Goal: Download file/media

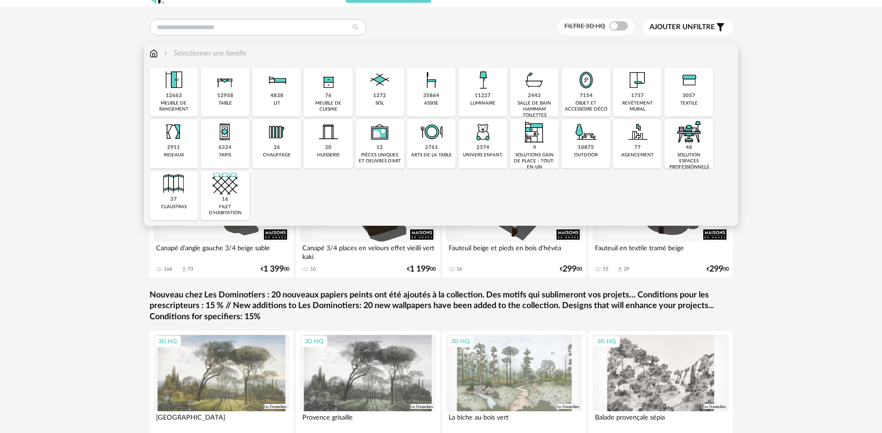
scroll to position [12, 0]
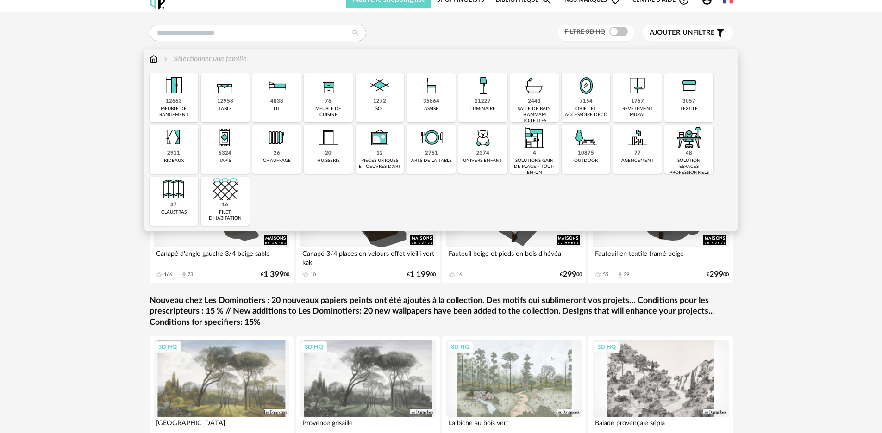
click at [531, 108] on div "salle de bain hammam toilettes" at bounding box center [534, 115] width 43 height 18
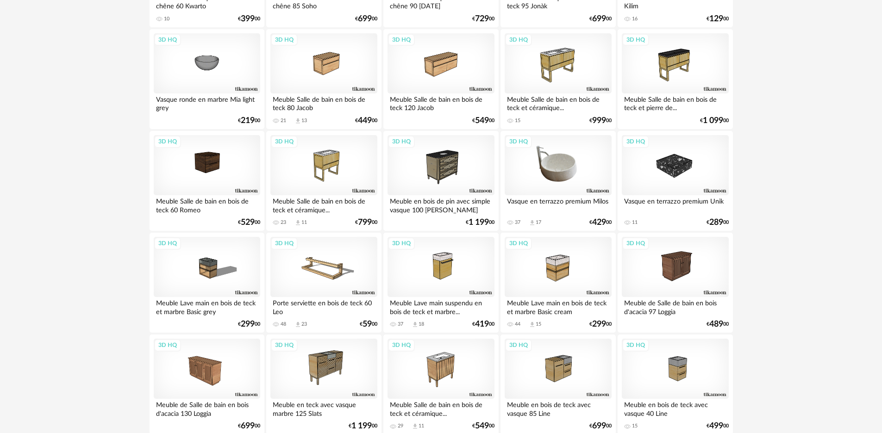
scroll to position [1028, 0]
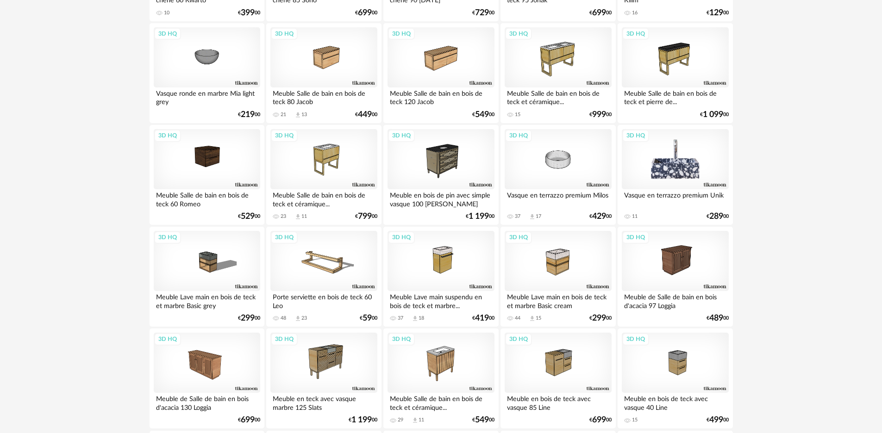
click at [688, 181] on div "3D HQ" at bounding box center [675, 159] width 107 height 60
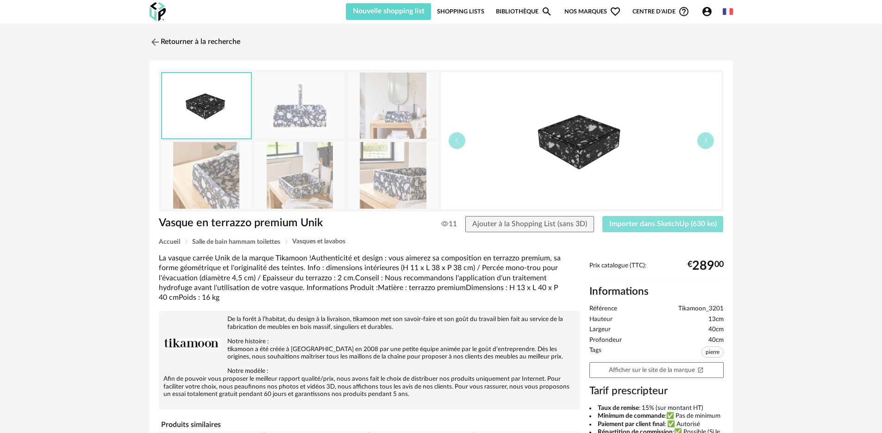
click at [633, 226] on span "Importer dans SketchUp (630 ko)" at bounding box center [662, 223] width 107 height 7
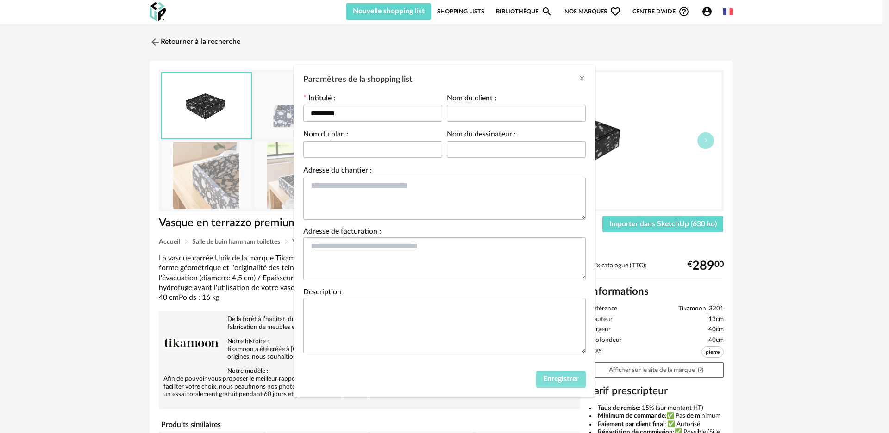
click at [555, 383] on span "Enregistrer" at bounding box center [561, 379] width 36 height 7
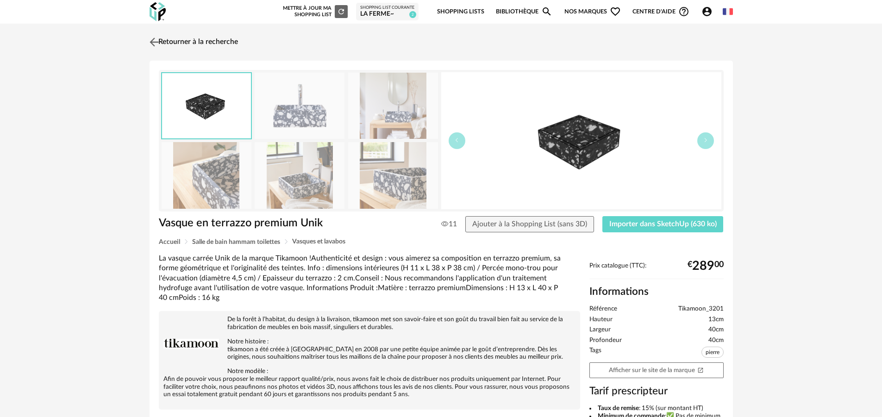
click at [177, 40] on link "Retourner à la recherche" at bounding box center [192, 42] width 91 height 20
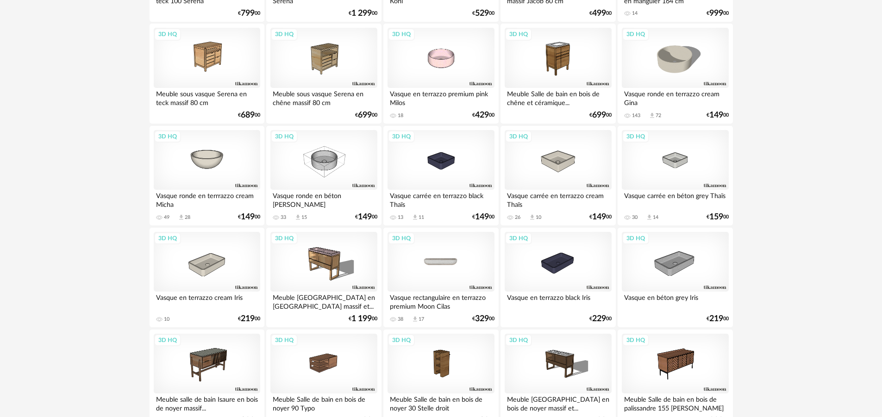
scroll to position [314, 0]
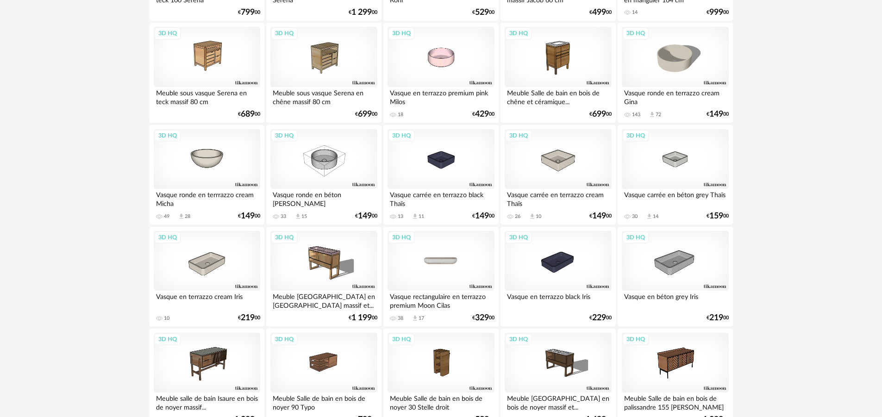
click at [435, 270] on div "3D HQ" at bounding box center [441, 261] width 107 height 60
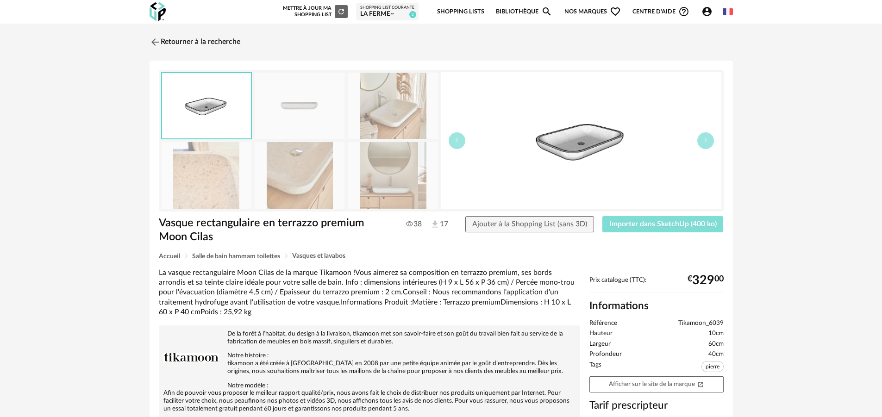
click at [629, 225] on span "Importer dans SketchUp (400 ko)" at bounding box center [662, 223] width 107 height 7
click at [159, 42] on img at bounding box center [153, 41] width 13 height 13
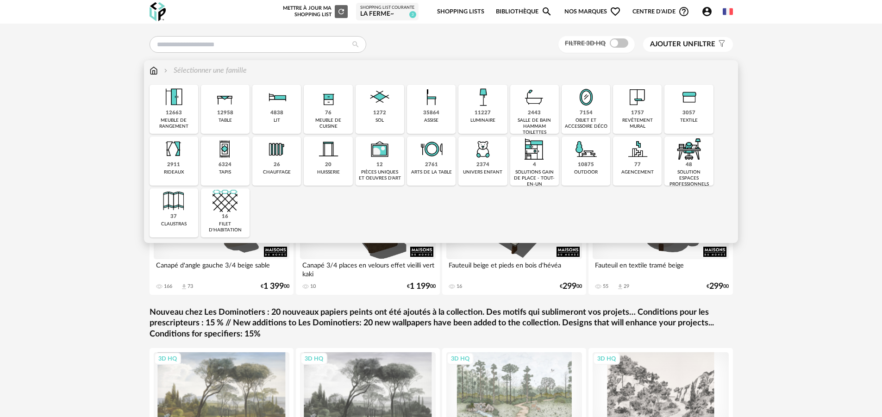
click at [532, 115] on div "2443" at bounding box center [534, 113] width 13 height 7
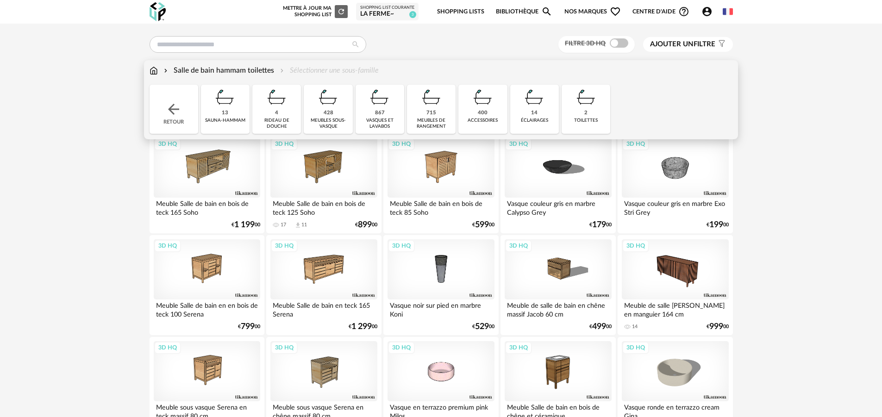
click at [325, 117] on div "428 meubles sous-vasque" at bounding box center [328, 109] width 49 height 49
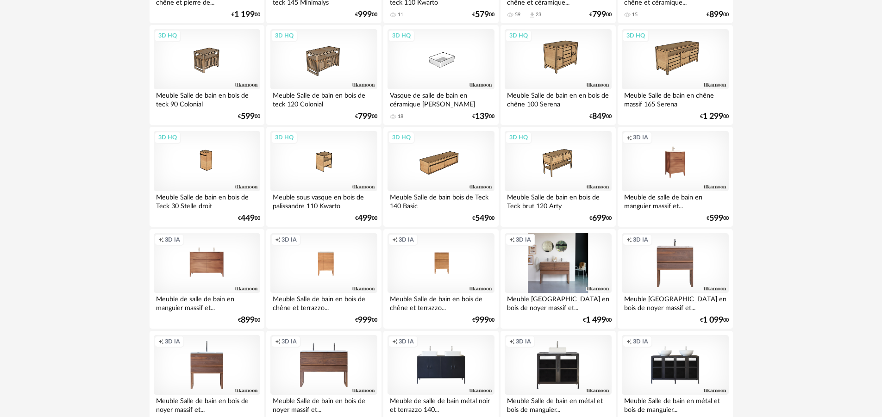
scroll to position [1230, 0]
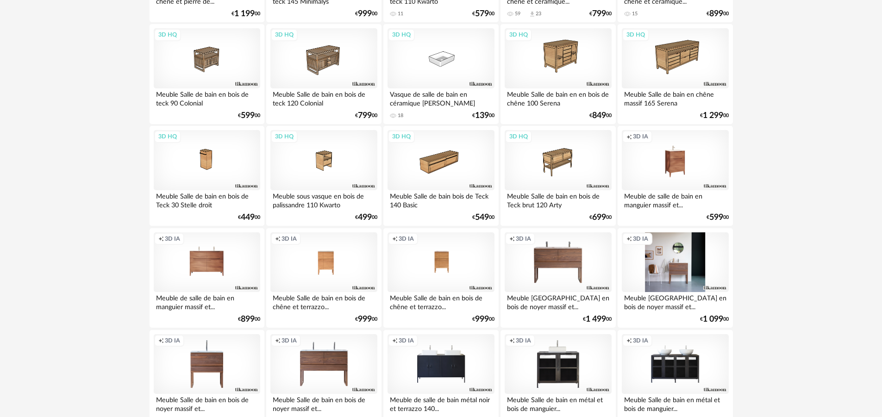
click at [668, 279] on div "Creation icon 3D IA" at bounding box center [675, 262] width 107 height 60
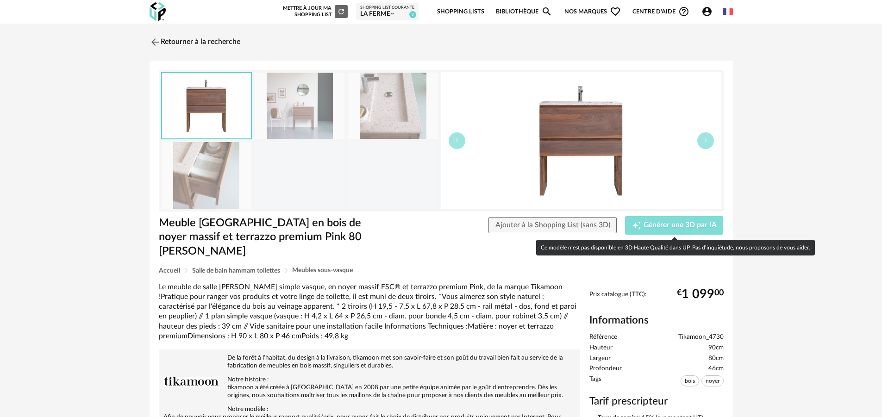
click at [645, 227] on span "Générer une 3D par IA" at bounding box center [680, 225] width 73 height 7
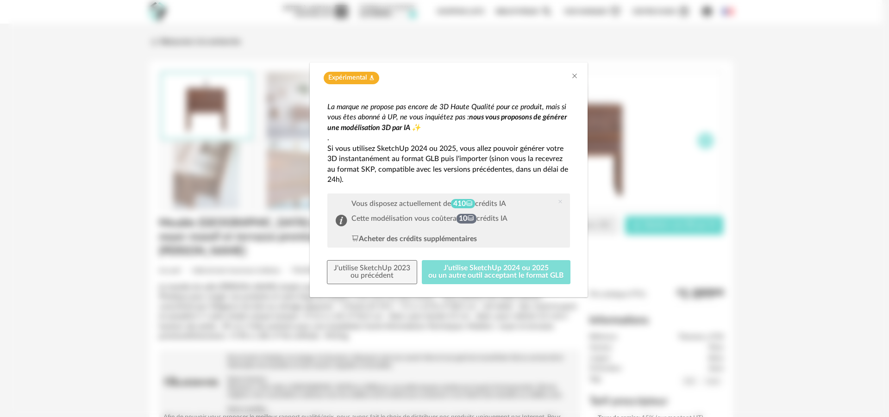
click at [485, 274] on button "J'utilise SketchUp 2024 ou 2025 ou un autre outil acceptant le format GLB" at bounding box center [496, 272] width 149 height 24
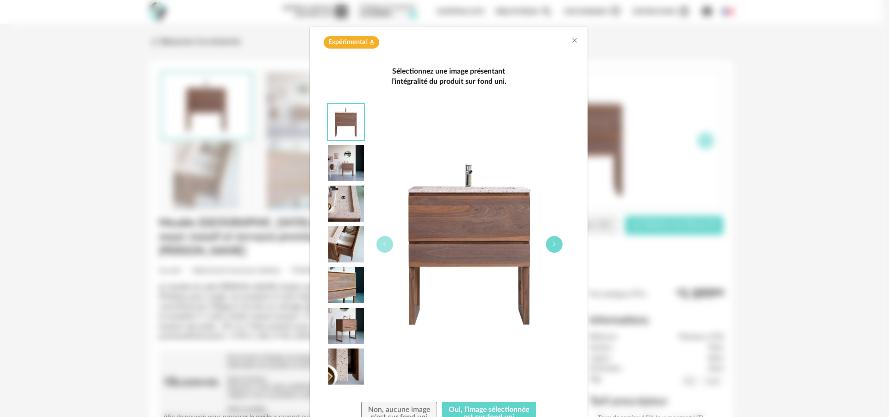
scroll to position [80, 0]
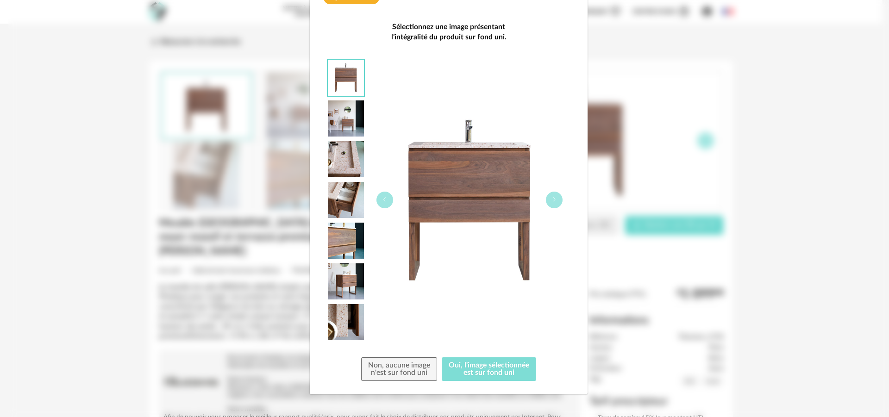
click at [510, 368] on button "Oui, l'image sélectionnée est sur fond uni" at bounding box center [489, 369] width 94 height 24
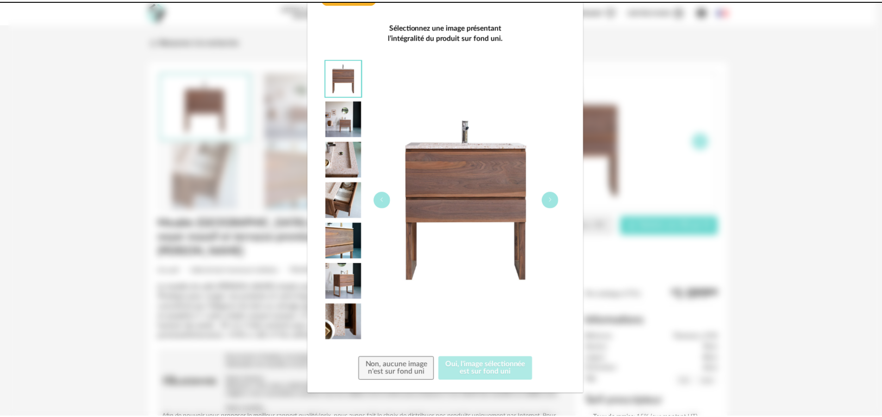
scroll to position [0, 0]
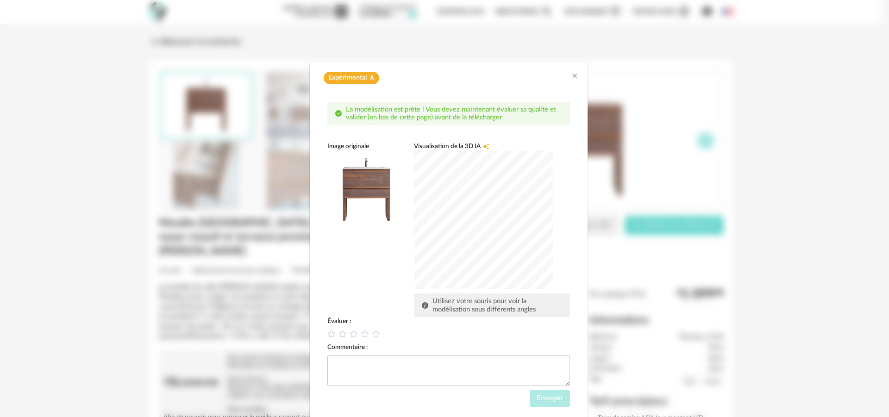
click at [462, 207] on div "dialog" at bounding box center [483, 220] width 139 height 139
click at [338, 334] on icon "dialog" at bounding box center [343, 334] width 10 height 10
click at [454, 266] on div "dialog" at bounding box center [483, 220] width 139 height 139
click at [345, 372] on textarea "dialog" at bounding box center [448, 371] width 243 height 31
type textarea "**********"
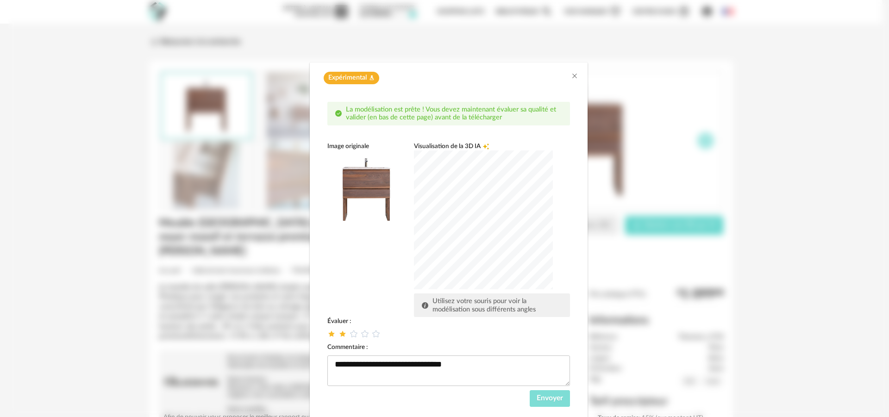
click at [544, 400] on span "Envoyer" at bounding box center [550, 398] width 26 height 7
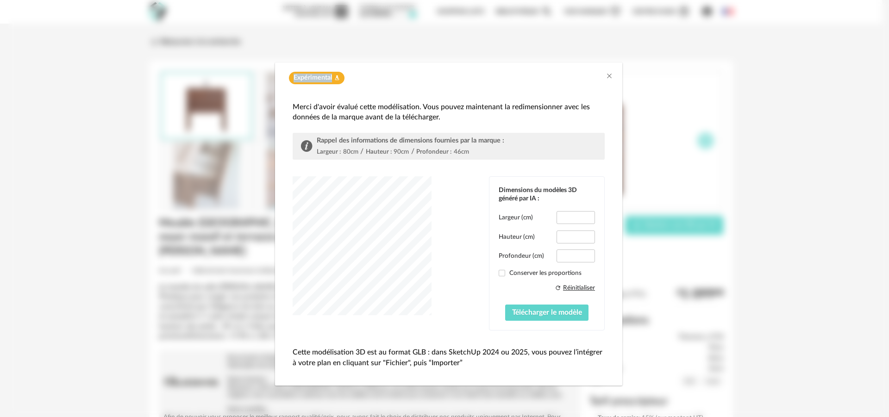
drag, startPoint x: 490, startPoint y: 70, endPoint x: 446, endPoint y: 77, distance: 44.9
click at [446, 77] on div "Expérimental Flask icon" at bounding box center [448, 76] width 347 height 26
click at [663, 288] on div "Expérimental Flask icon Merci d'avoir évalué cette modélisation. Vous pouvez ma…" at bounding box center [448, 208] width 881 height 417
click at [535, 317] on button "Télécharger le modèle" at bounding box center [547, 313] width 84 height 17
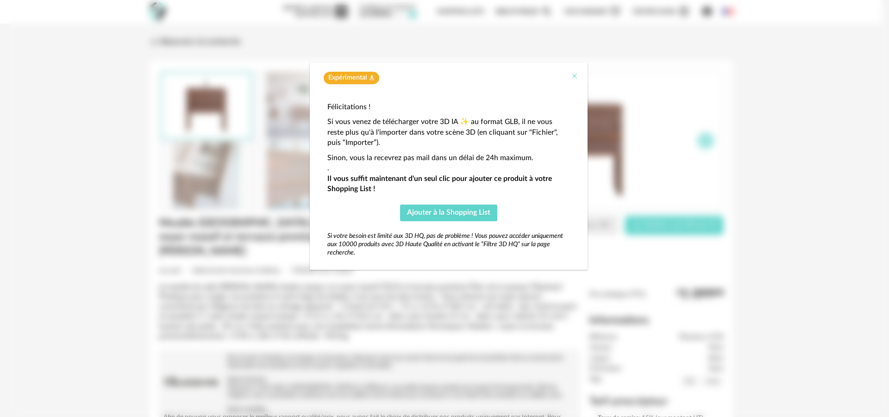
click at [577, 78] on icon "Close" at bounding box center [574, 75] width 7 height 7
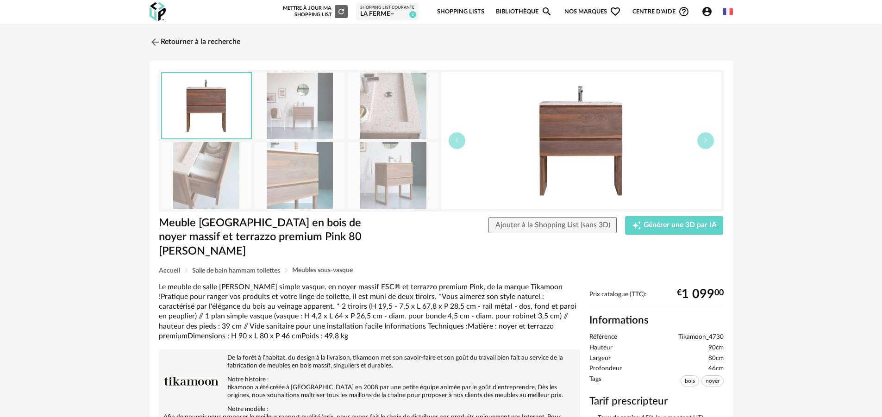
click at [525, 13] on link "Bibliothèque Magnify icon" at bounding box center [524, 12] width 56 height 22
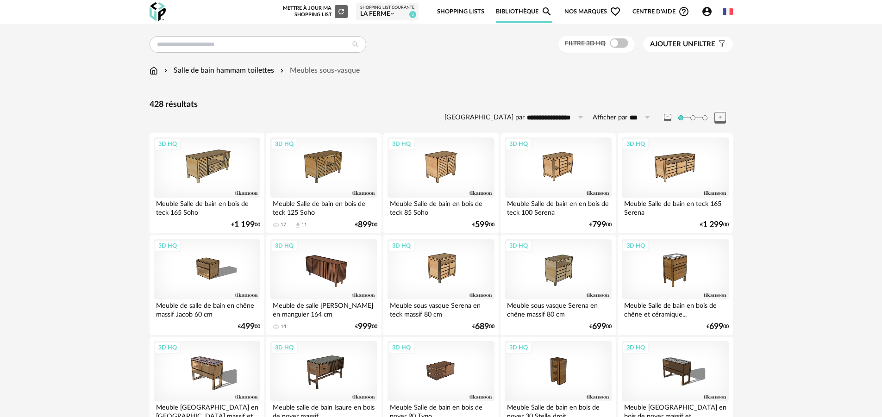
click at [700, 14] on div "Account Circle icon Compte Connecté en tant que Agathe Bara Modifier mon profil…" at bounding box center [709, 11] width 27 height 11
click at [702, 13] on icon "Account Circle icon" at bounding box center [707, 11] width 11 height 11
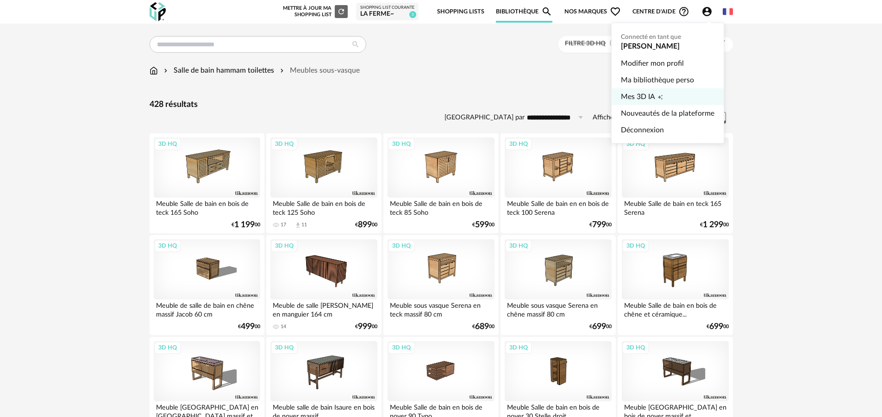
click at [666, 92] on link "Mes 3D IA Creation icon" at bounding box center [668, 96] width 94 height 17
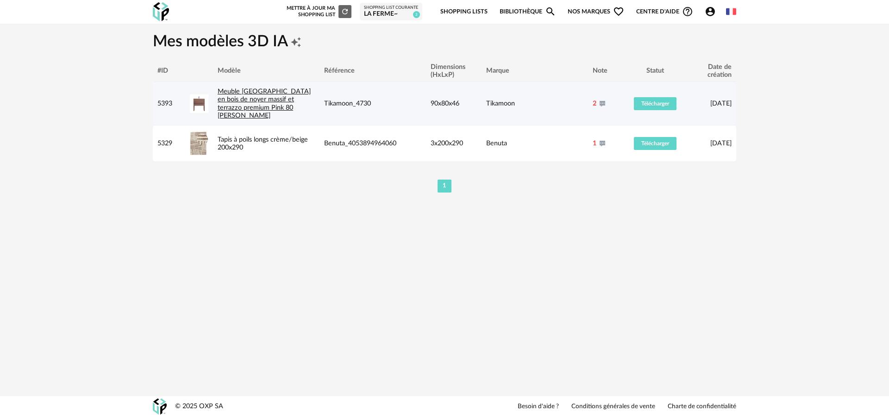
click at [281, 100] on link "Meuble Salle de Bain en bois de noyer massif et terrazzo premium Pink 80 Edgar" at bounding box center [264, 103] width 93 height 31
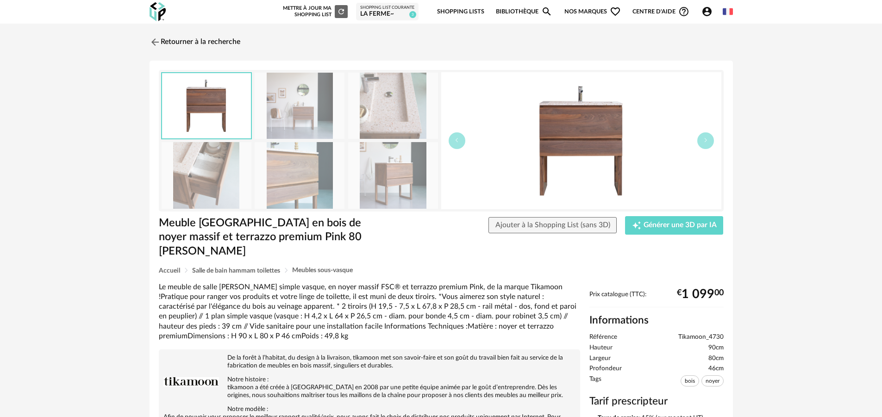
click at [400, 179] on img at bounding box center [393, 175] width 90 height 66
click at [216, 42] on link "Retourner à la recherche" at bounding box center [192, 42] width 91 height 20
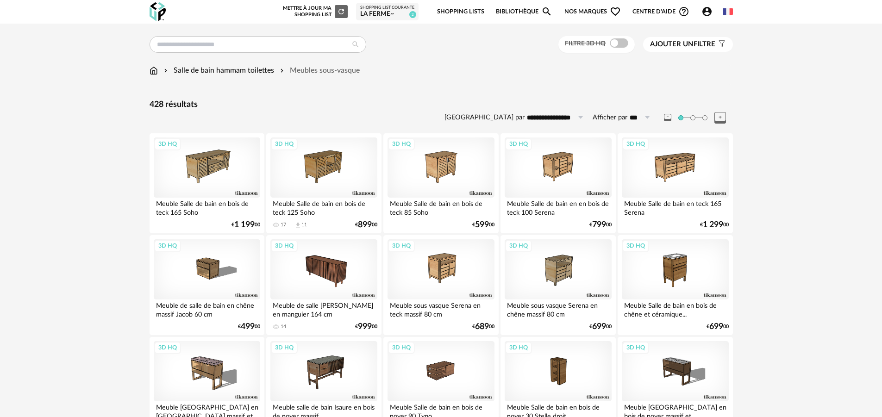
click at [152, 69] on img at bounding box center [154, 70] width 8 height 11
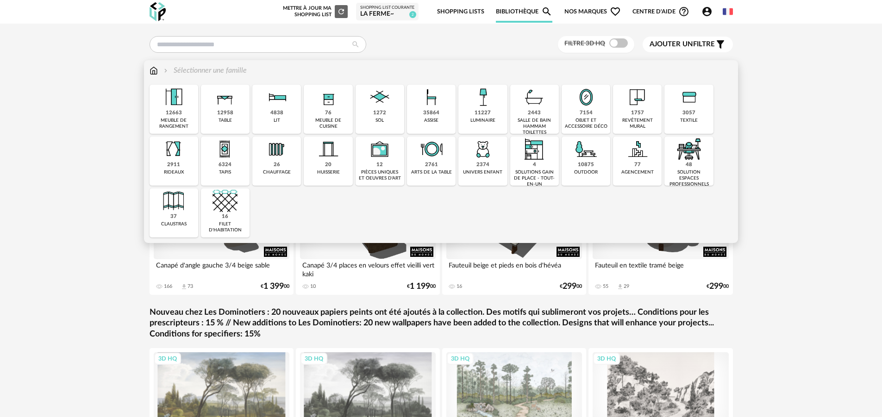
click at [593, 127] on div "objet et accessoire déco" at bounding box center [585, 124] width 43 height 12
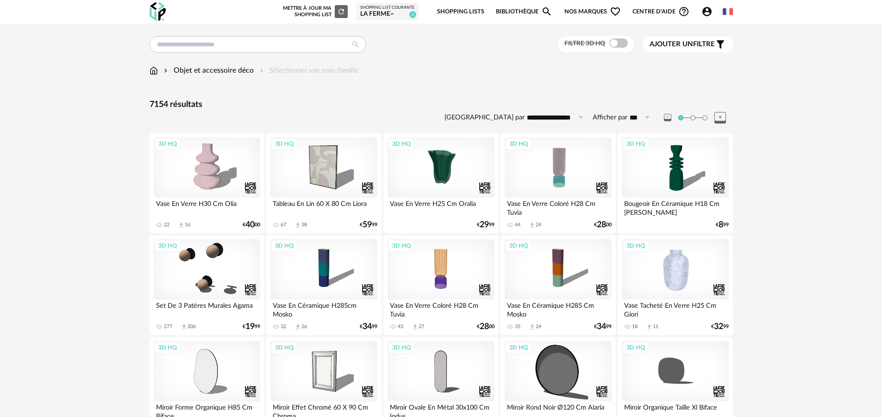
click at [156, 69] on img at bounding box center [154, 70] width 8 height 11
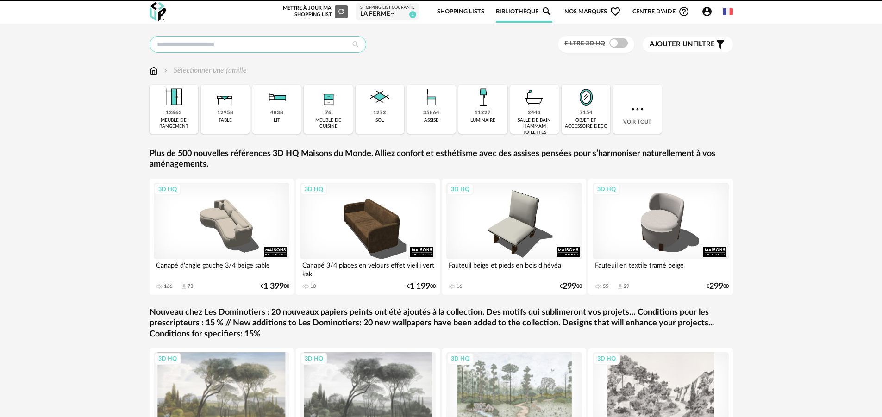
click at [238, 49] on input "text" at bounding box center [258, 44] width 217 height 17
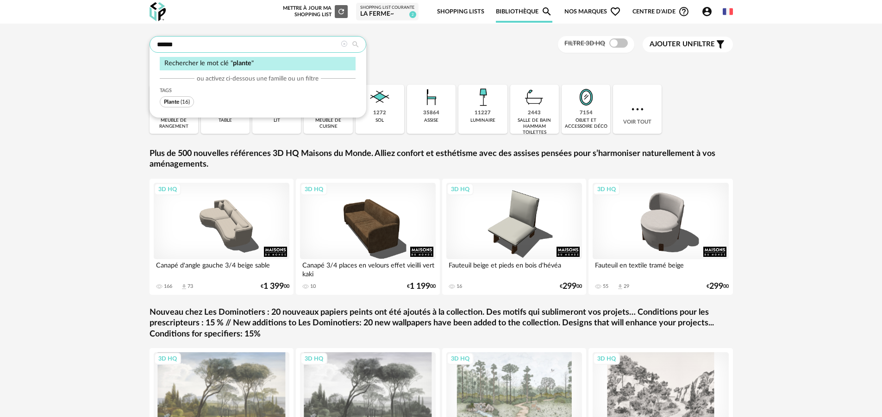
type input "******"
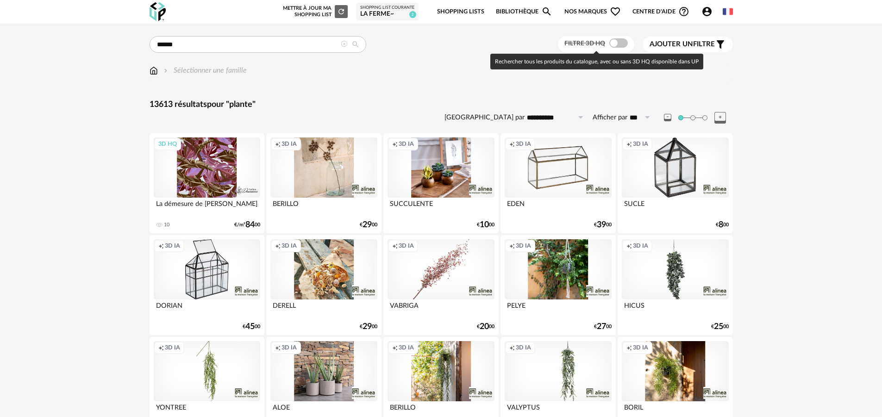
click at [621, 45] on span at bounding box center [618, 42] width 19 height 9
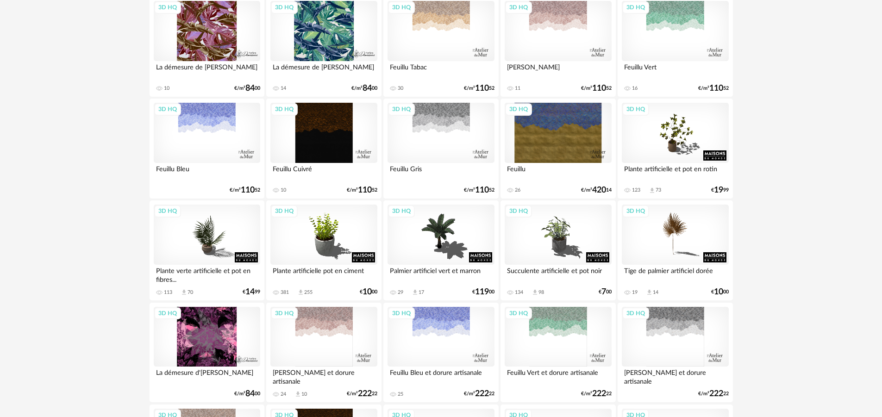
scroll to position [145, 0]
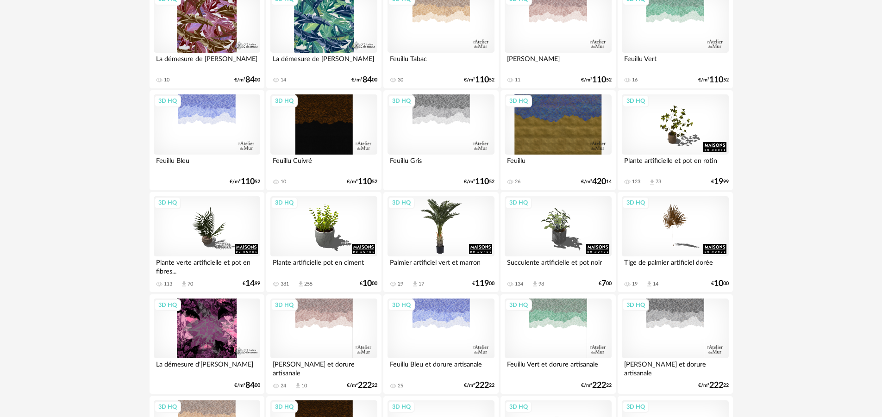
click at [448, 221] on div "3D HQ" at bounding box center [441, 226] width 107 height 60
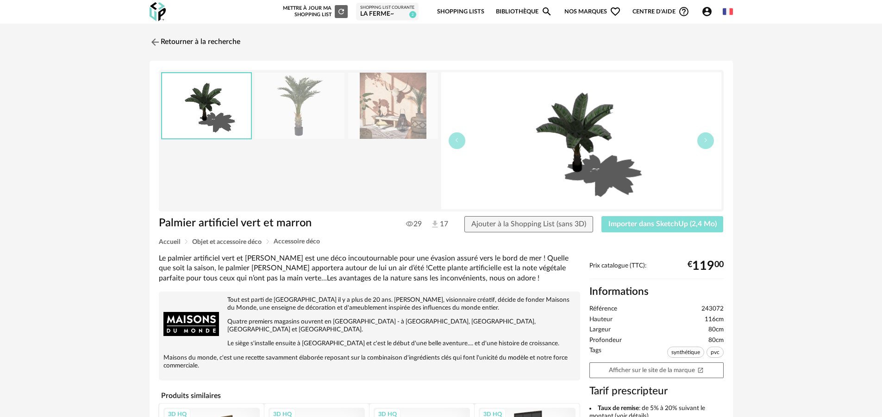
click at [650, 221] on span "Importer dans SketchUp (2,4 Mo)" at bounding box center [662, 223] width 108 height 7
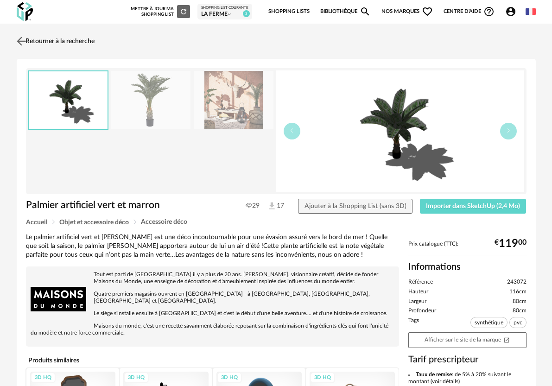
click at [20, 41] on img at bounding box center [20, 40] width 13 height 13
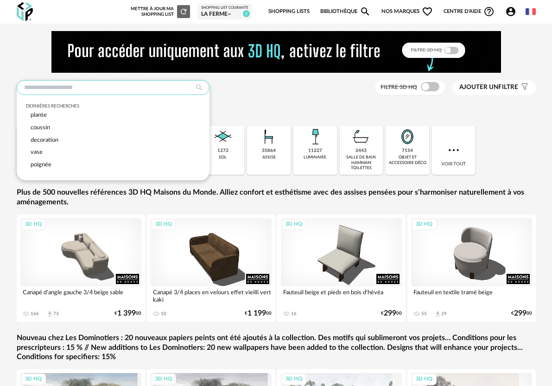
click at [177, 92] on input "text" at bounding box center [113, 87] width 193 height 15
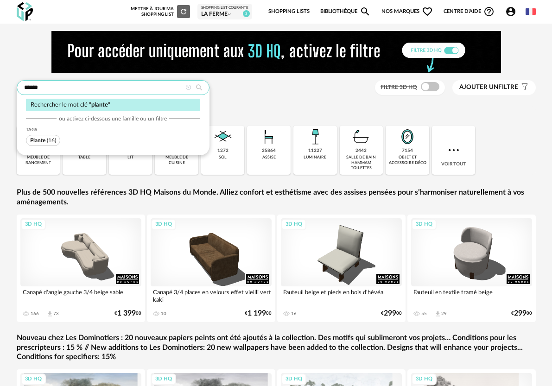
type input "******"
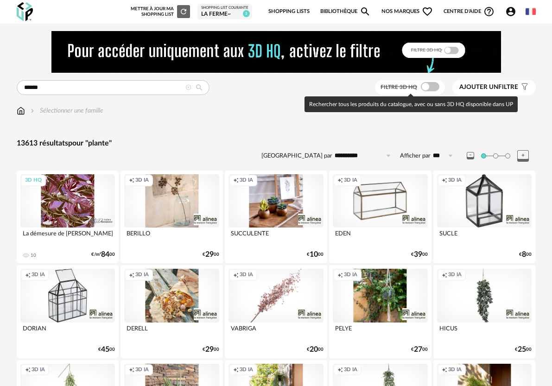
click at [428, 84] on span at bounding box center [429, 86] width 19 height 9
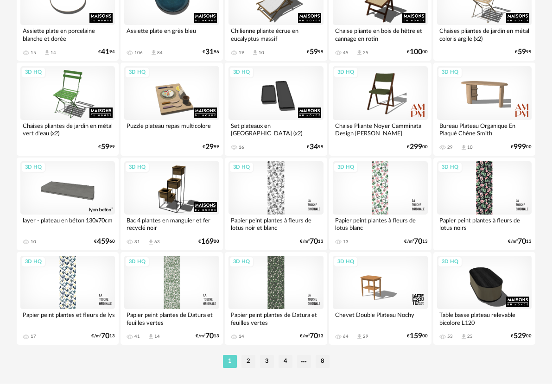
scroll to position [1734, 0]
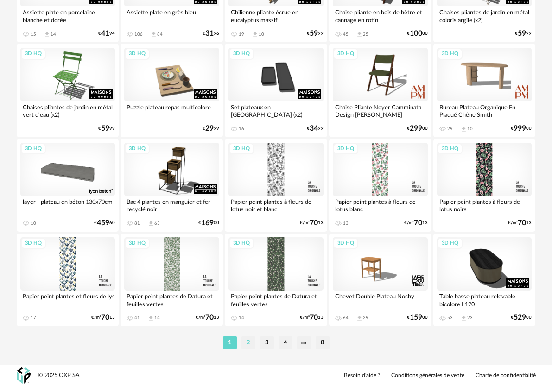
click at [247, 344] on li "2" at bounding box center [248, 342] width 14 height 13
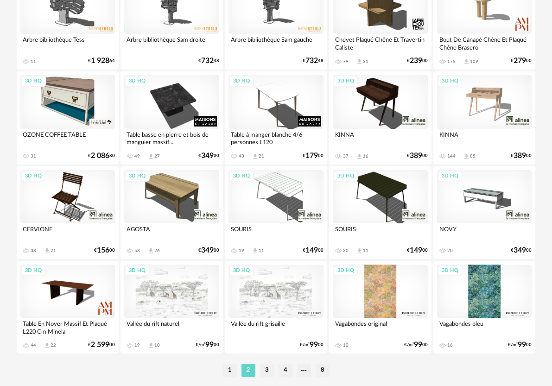
scroll to position [1734, 0]
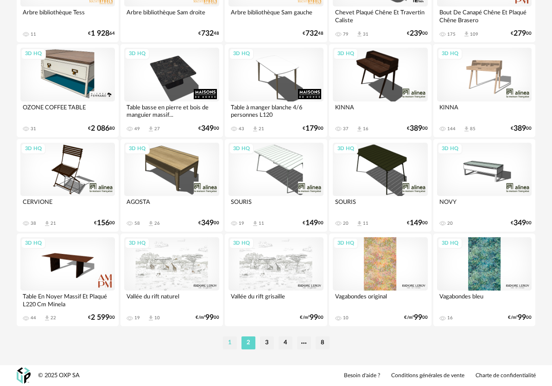
click at [226, 343] on li "1" at bounding box center [230, 342] width 14 height 13
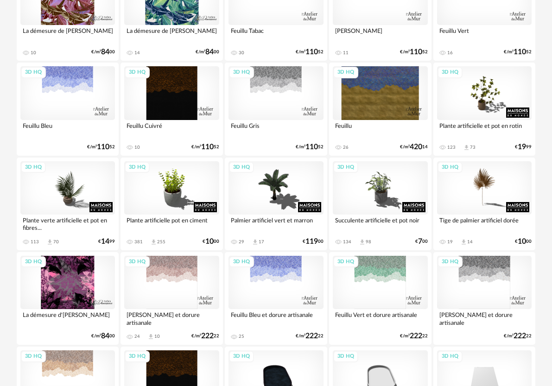
scroll to position [200, 0]
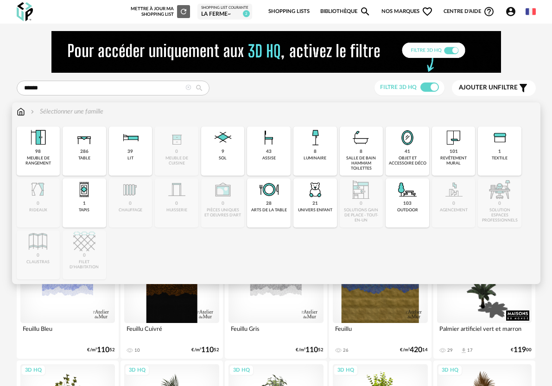
click at [21, 108] on img at bounding box center [21, 111] width 8 height 9
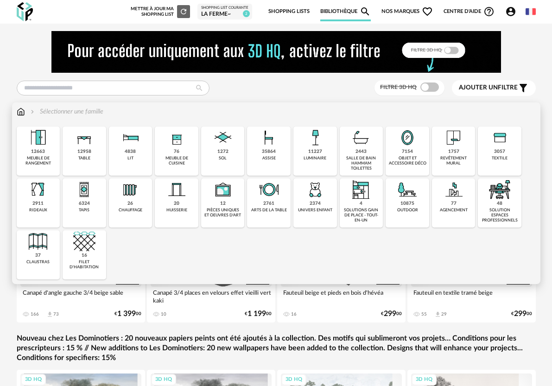
click at [364, 161] on div "salle de bain hammam toilettes" at bounding box center [361, 164] width 38 height 16
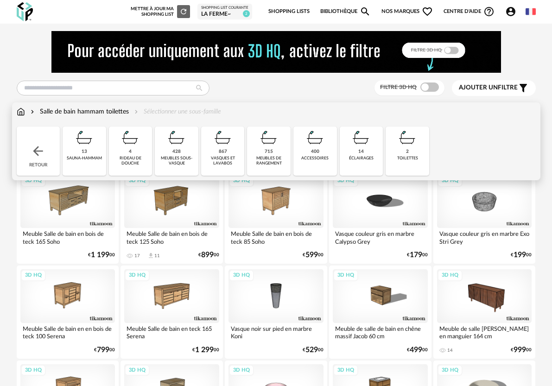
click at [226, 163] on div "vasques et lavabos" at bounding box center [223, 161] width 38 height 11
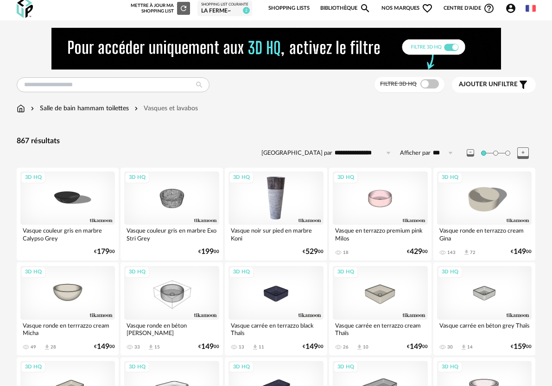
scroll to position [4, 0]
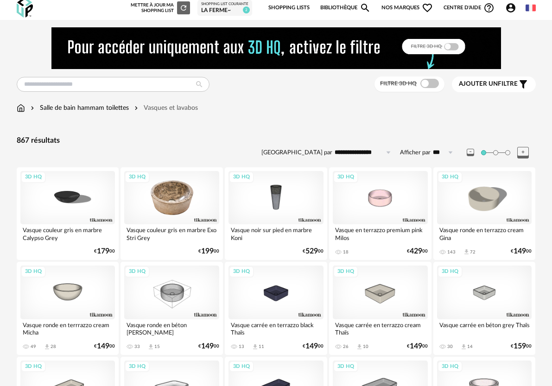
click at [181, 206] on div "3D HQ" at bounding box center [171, 197] width 95 height 53
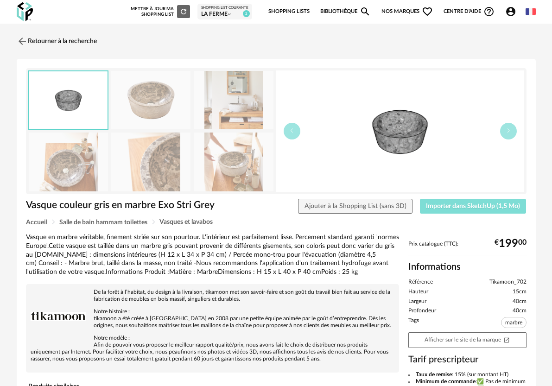
click at [450, 204] on span "Importer dans SketchUp (1,5 Mo)" at bounding box center [473, 206] width 94 height 6
click at [71, 39] on link "Retourner à la recherche" at bounding box center [54, 41] width 80 height 20
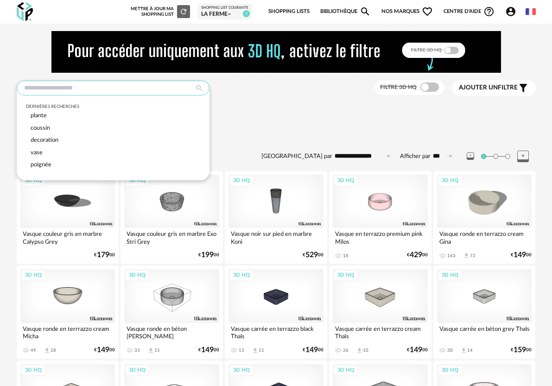
click at [119, 88] on input "text" at bounding box center [113, 88] width 193 height 15
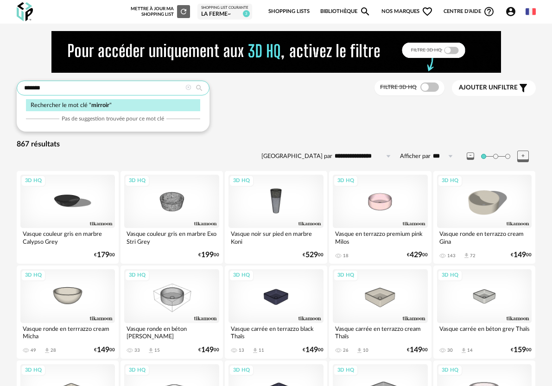
type input "*******"
type input "**********"
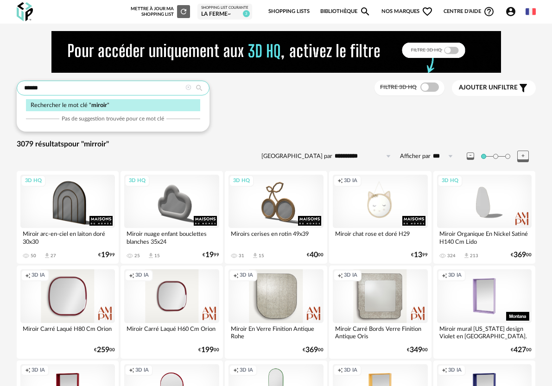
type input "******"
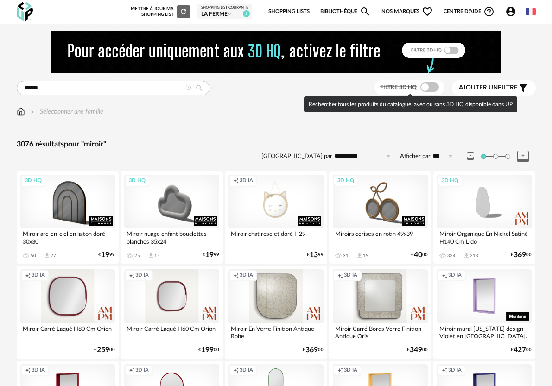
click at [435, 90] on span at bounding box center [429, 86] width 19 height 9
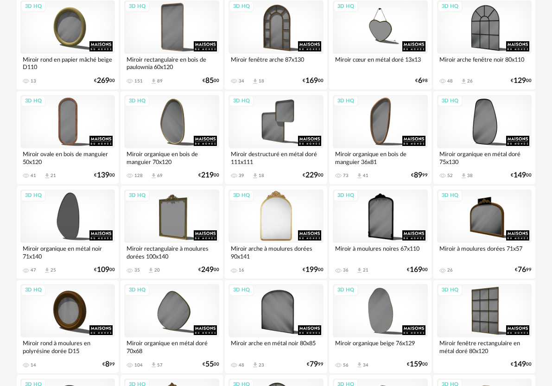
scroll to position [837, 0]
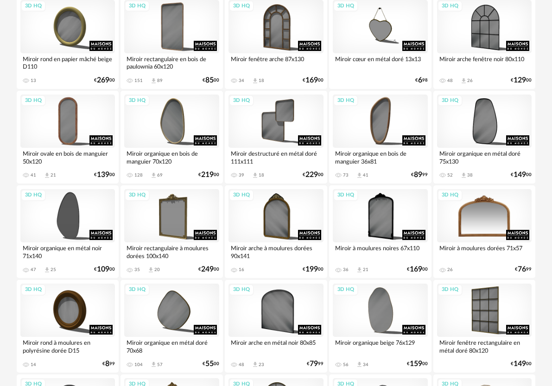
click at [487, 224] on div "3D HQ" at bounding box center [484, 215] width 95 height 53
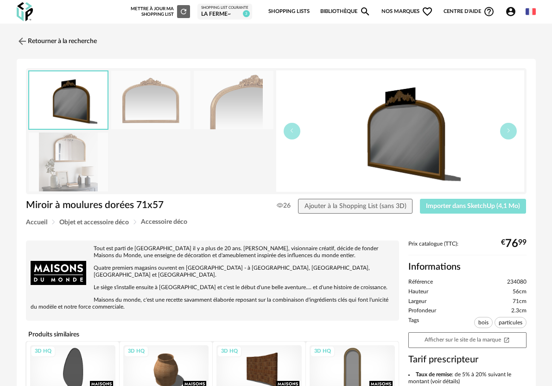
click at [447, 203] on span "Importer dans SketchUp (4,1 Mo)" at bounding box center [473, 206] width 94 height 6
